Goal: Information Seeking & Learning: Check status

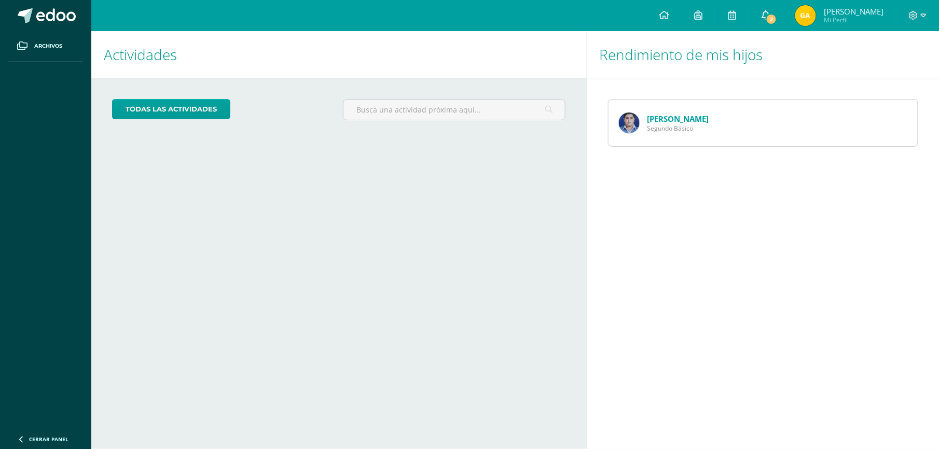
click at [769, 11] on link "2" at bounding box center [765, 15] width 33 height 31
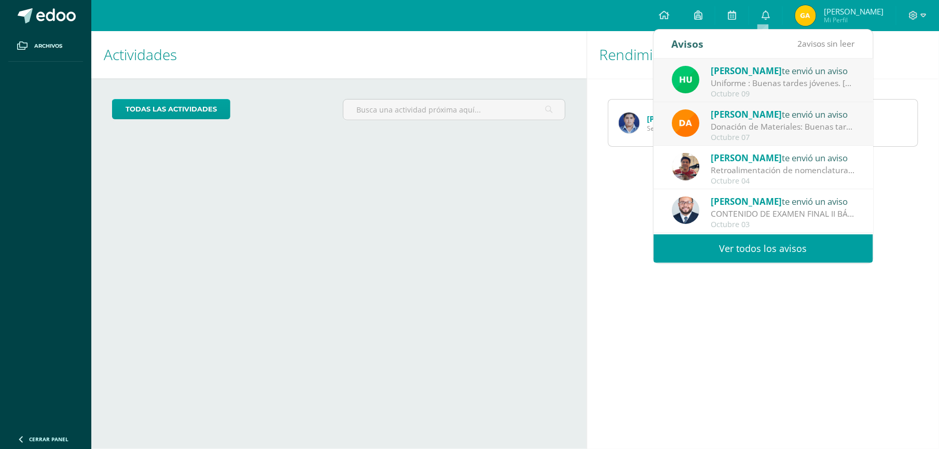
click at [758, 252] on link "Ver todos los avisos" at bounding box center [764, 249] width 220 height 29
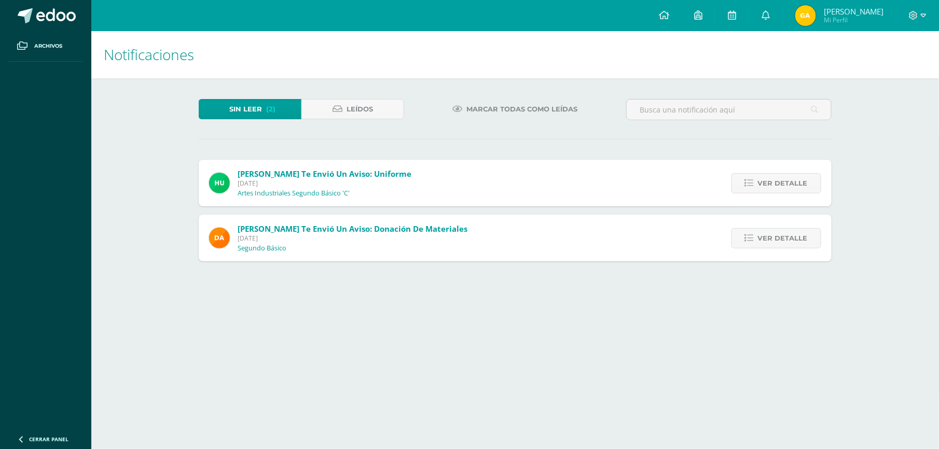
click at [773, 227] on div "Ver detalle" at bounding box center [774, 238] width 116 height 47
click at [784, 225] on div "Ver detalle" at bounding box center [774, 238] width 116 height 47
click at [784, 238] on span "Ver detalle" at bounding box center [783, 238] width 50 height 19
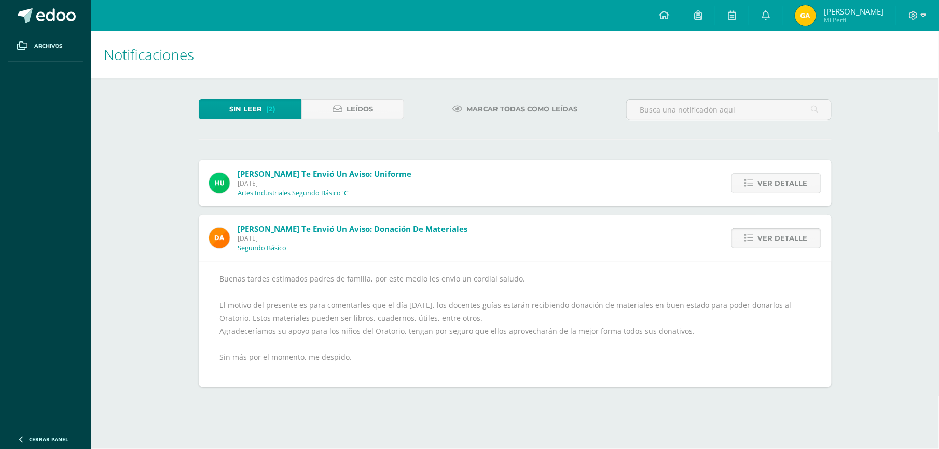
click at [784, 238] on span "Ver detalle" at bounding box center [783, 238] width 50 height 19
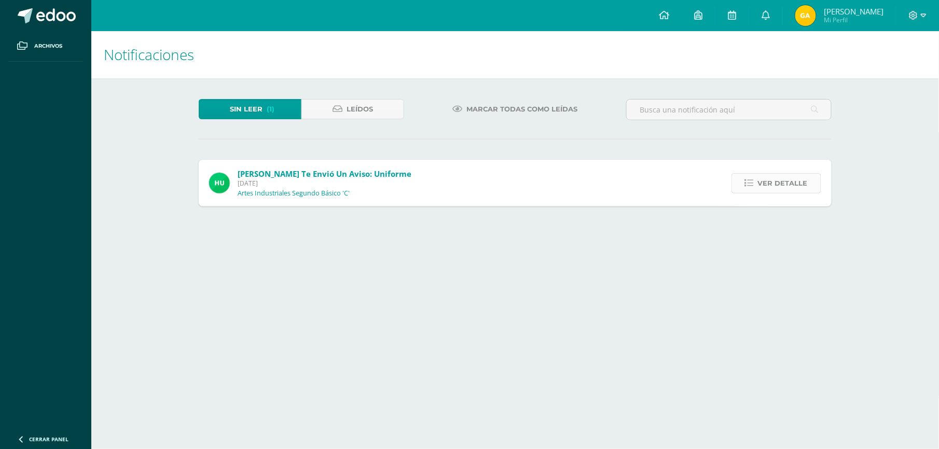
click at [778, 176] on span "Ver detalle" at bounding box center [783, 183] width 50 height 19
